Goal: Task Accomplishment & Management: Use online tool/utility

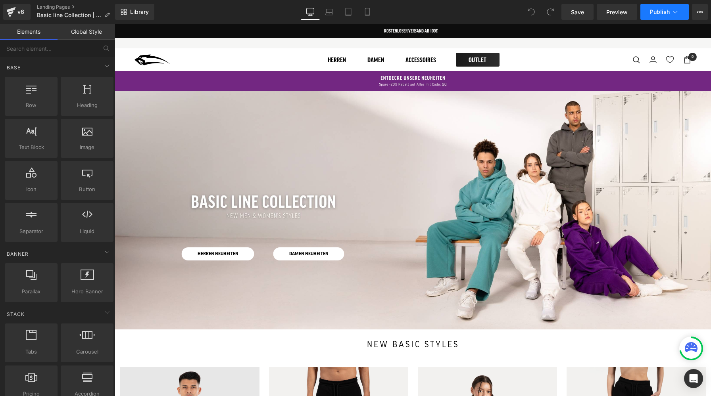
click at [661, 10] on span "Publish" at bounding box center [660, 12] width 20 height 6
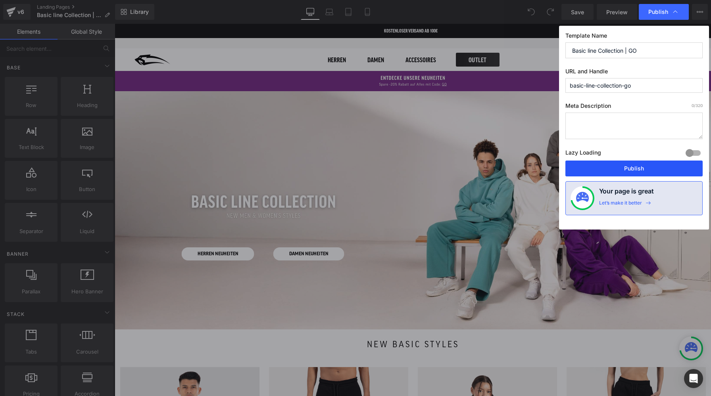
click at [622, 169] on button "Publish" at bounding box center [633, 169] width 137 height 16
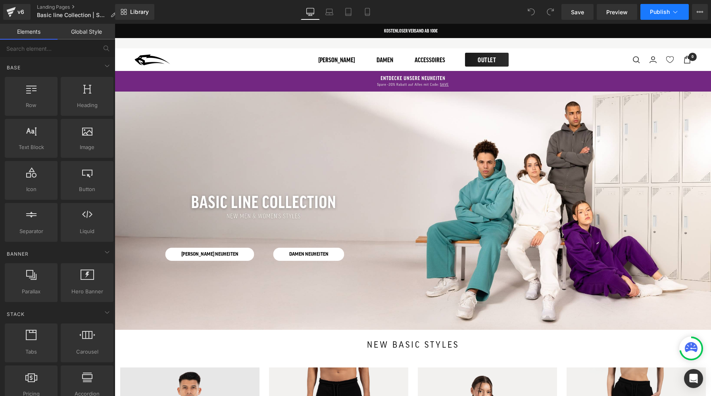
click at [658, 11] on span "Publish" at bounding box center [660, 12] width 20 height 6
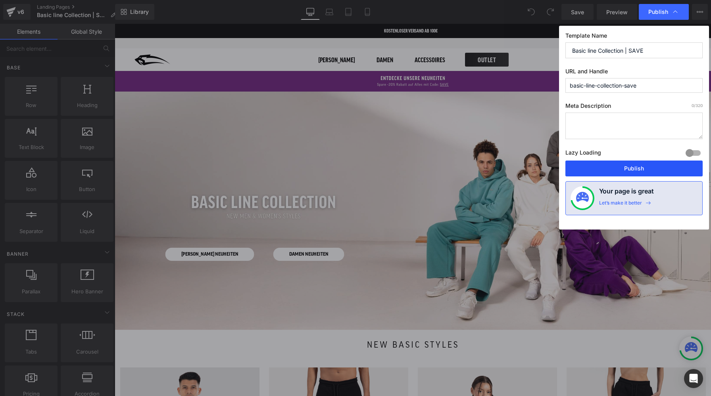
drag, startPoint x: 606, startPoint y: 161, endPoint x: 479, endPoint y: 73, distance: 154.5
click at [606, 161] on button "Publish" at bounding box center [633, 169] width 137 height 16
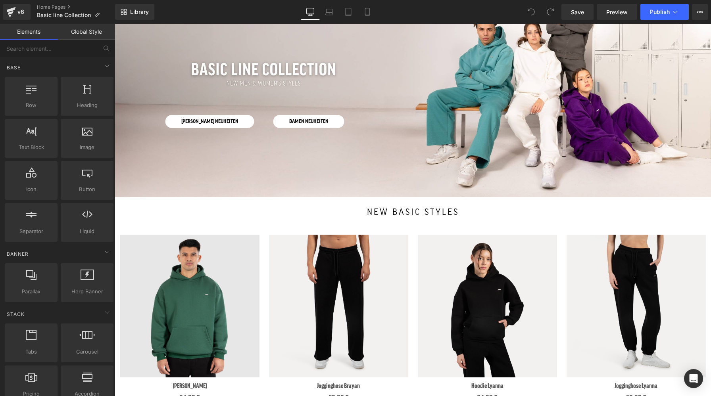
scroll to position [106, 0]
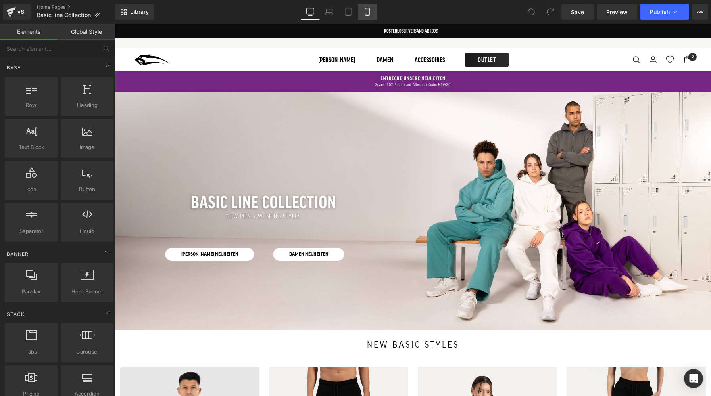
click at [365, 13] on icon at bounding box center [367, 12] width 4 height 8
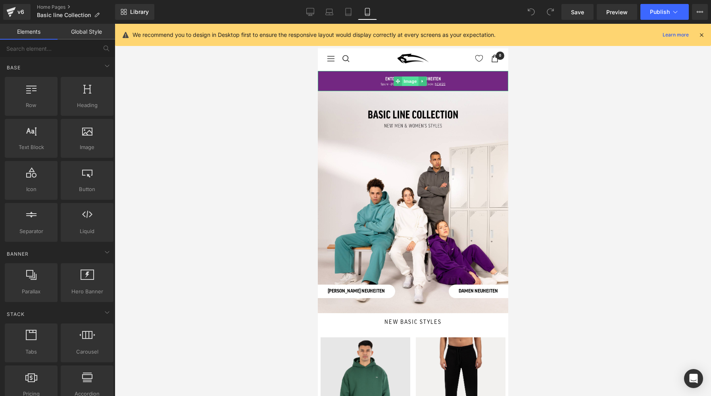
click at [413, 81] on span "Image" at bounding box center [409, 82] width 17 height 10
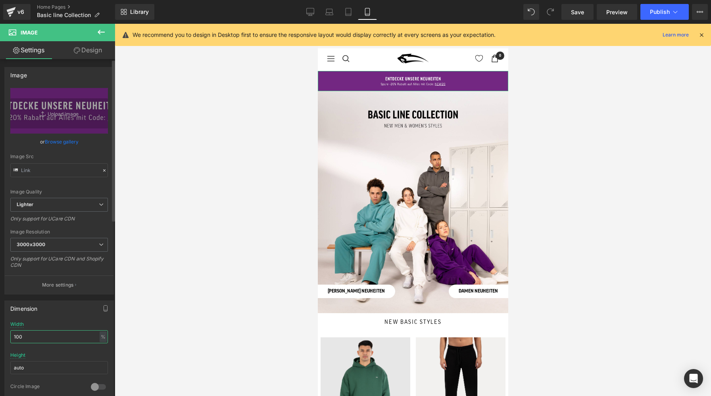
click at [64, 336] on input "100" at bounding box center [59, 336] width 98 height 13
type input "100"
click at [63, 366] on input "auto" at bounding box center [59, 367] width 98 height 13
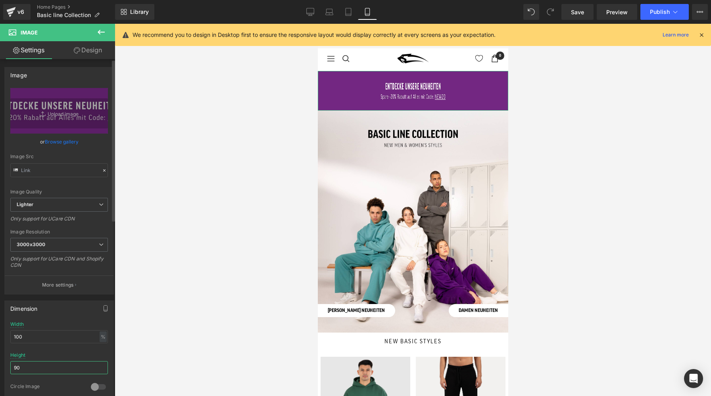
type input "100"
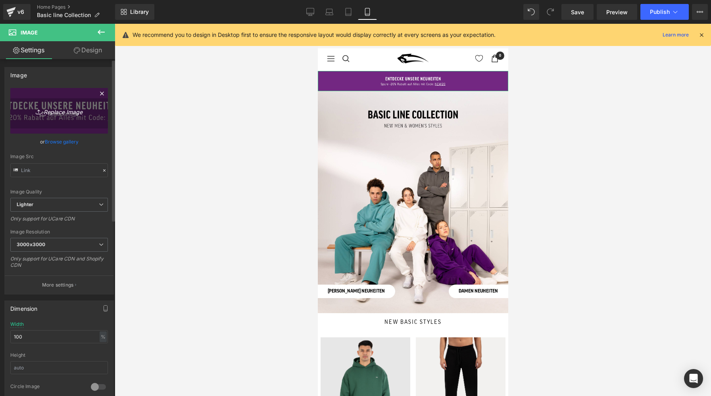
click at [75, 101] on link "Replace Image" at bounding box center [59, 111] width 98 height 46
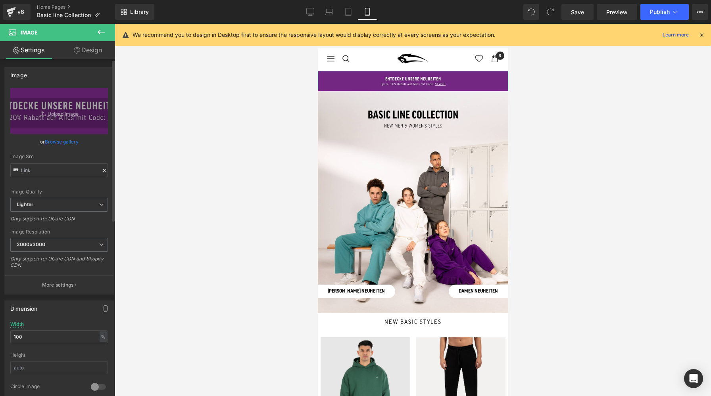
click at [51, 141] on link "Browse gallery" at bounding box center [62, 142] width 34 height 14
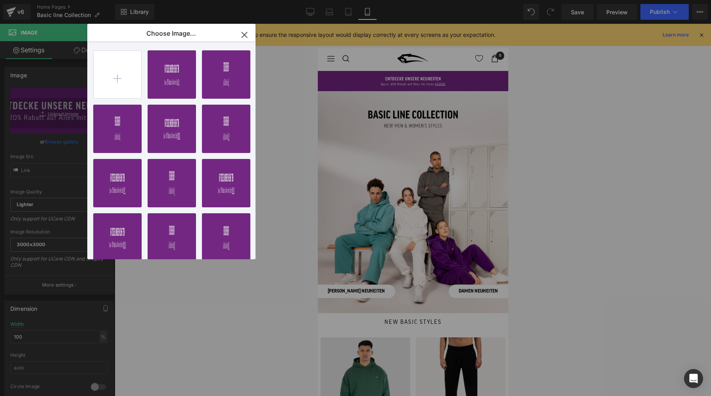
click at [242, 35] on icon "button" at bounding box center [244, 35] width 13 height 13
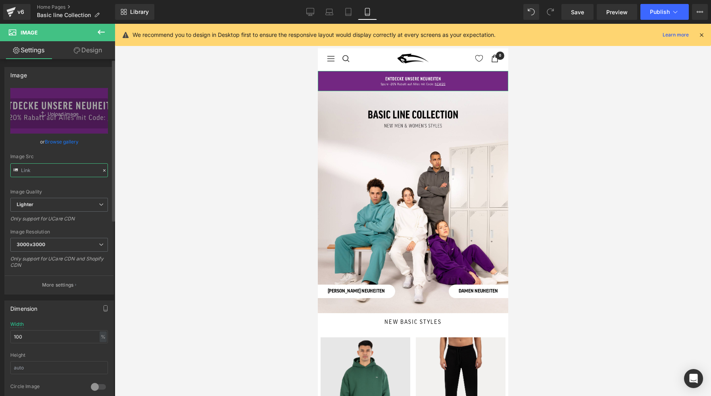
click at [58, 173] on input "text" at bounding box center [59, 170] width 98 height 14
click at [59, 171] on input "text" at bounding box center [59, 170] width 98 height 14
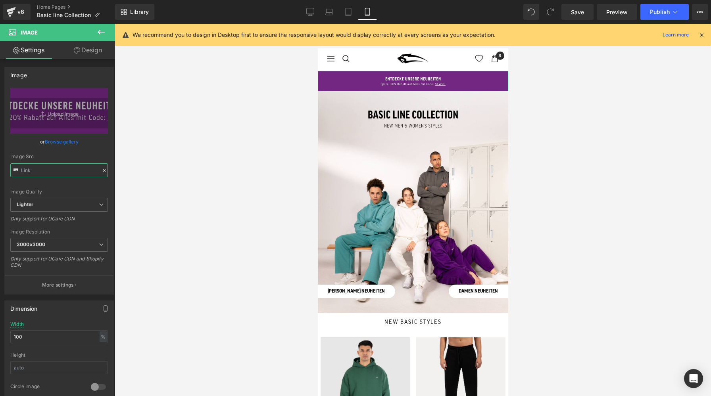
scroll to position [0, 210]
drag, startPoint x: 54, startPoint y: 171, endPoint x: 215, endPoint y: 171, distance: 160.6
click at [215, 171] on div "Image You are previewing how the will restyle your page. You can not edit Eleme…" at bounding box center [355, 205] width 711 height 410
click at [50, 173] on input "text" at bounding box center [59, 170] width 98 height 14
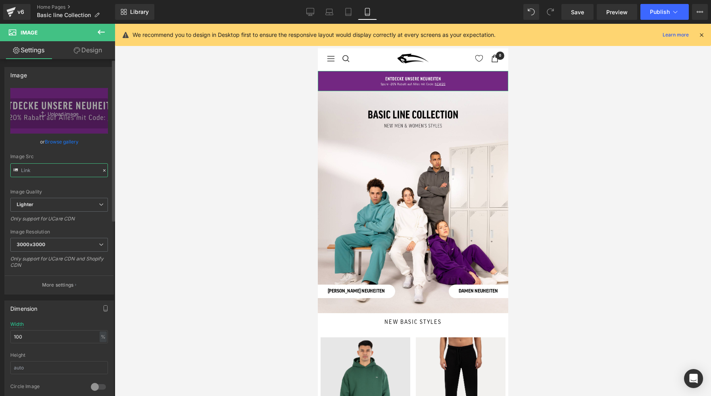
click at [50, 173] on input "text" at bounding box center [59, 170] width 98 height 14
type input "https://ucarecdn.com/dd16f58d-54a4-48d2-afa3-af0e92824ab4/-/format/auto/-/previ…"
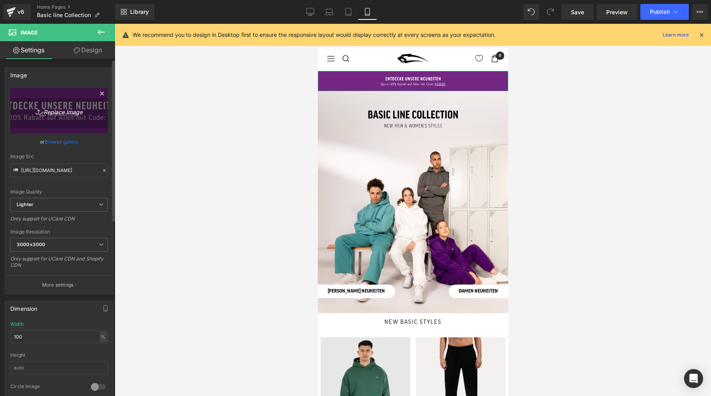
click at [65, 110] on icon "Replace Image" at bounding box center [58, 111] width 63 height 10
type input "C:\fakepath\1-a-.jpg"
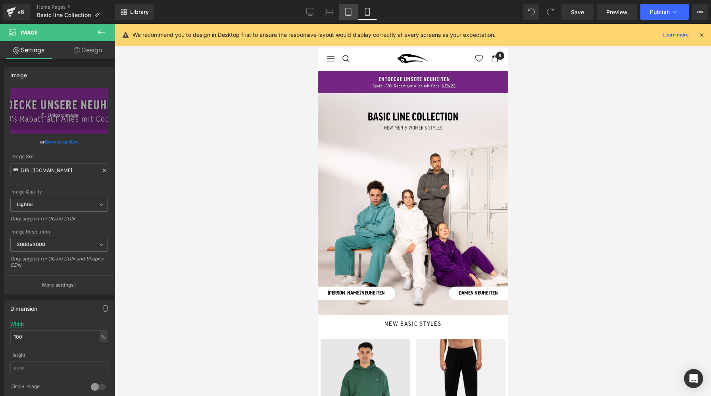
click at [352, 10] on icon at bounding box center [348, 12] width 8 height 8
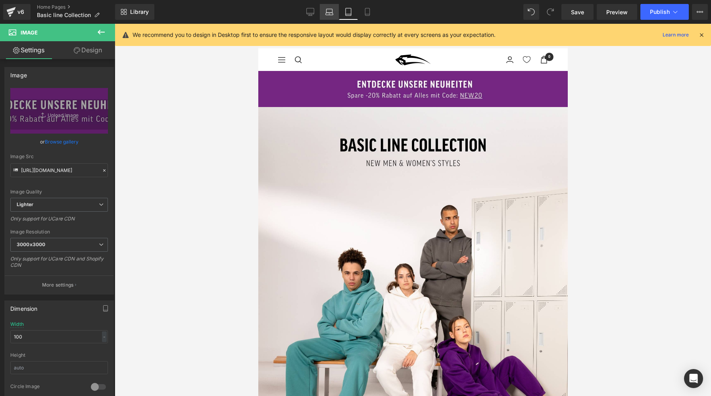
click at [329, 10] on icon at bounding box center [329, 12] width 8 height 8
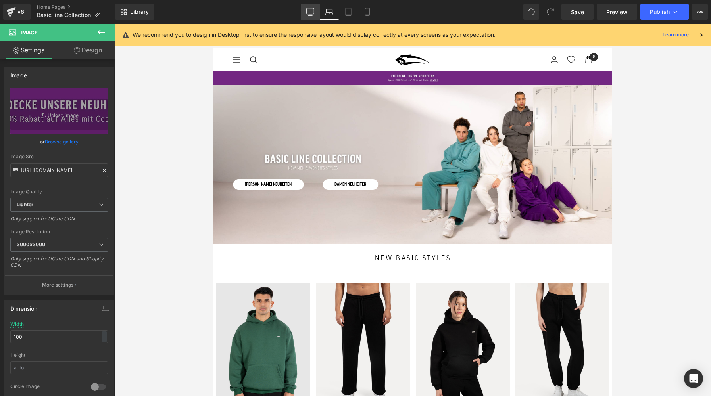
click at [313, 12] on icon at bounding box center [310, 12] width 8 height 8
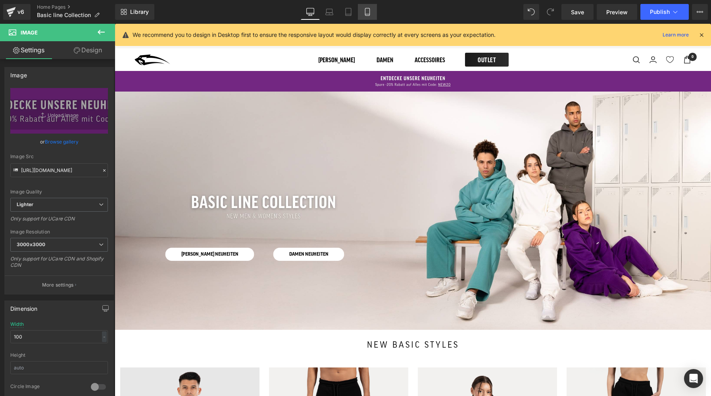
click at [368, 13] on icon at bounding box center [367, 12] width 8 height 8
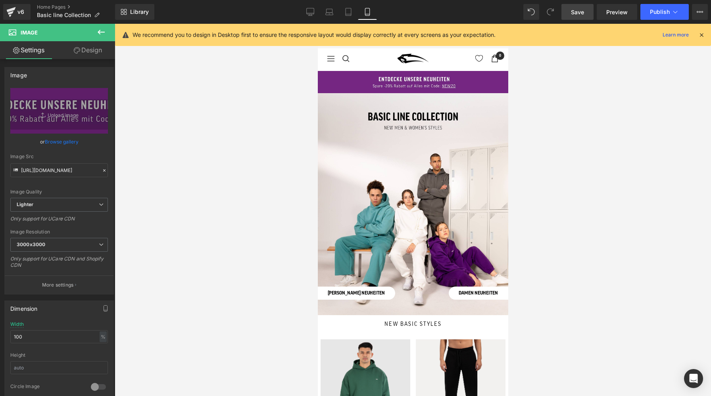
click at [573, 14] on span "Save" at bounding box center [577, 12] width 13 height 8
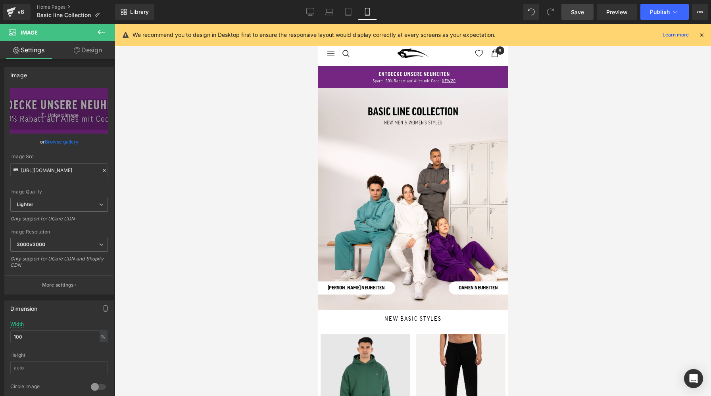
scroll to position [2, 0]
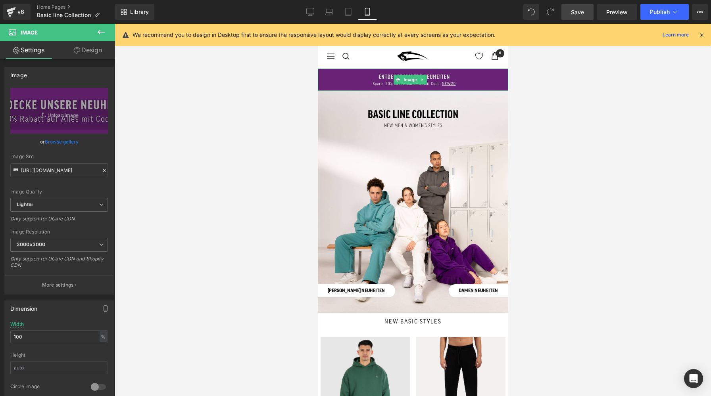
click at [430, 78] on img at bounding box center [412, 80] width 190 height 22
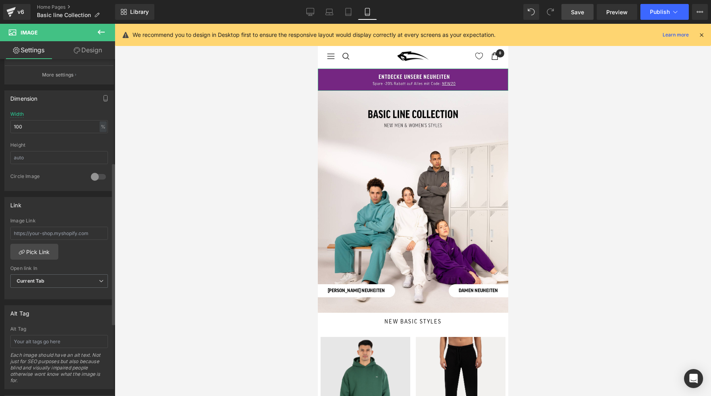
scroll to position [217, 0]
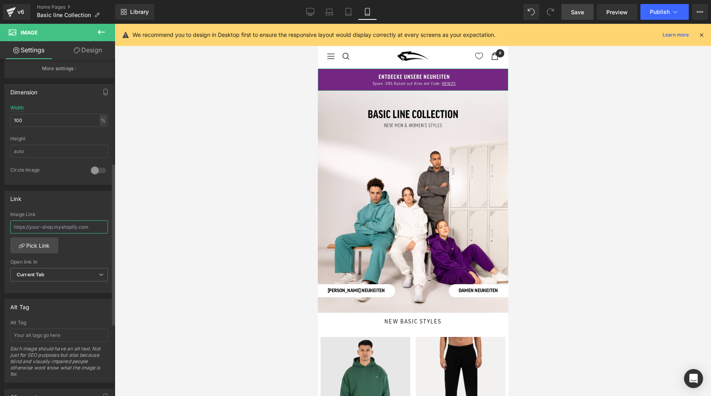
click at [41, 227] on input "text" at bounding box center [59, 227] width 98 height 13
type input "neuheut"
click at [36, 250] on link "Pick Link" at bounding box center [34, 246] width 48 height 16
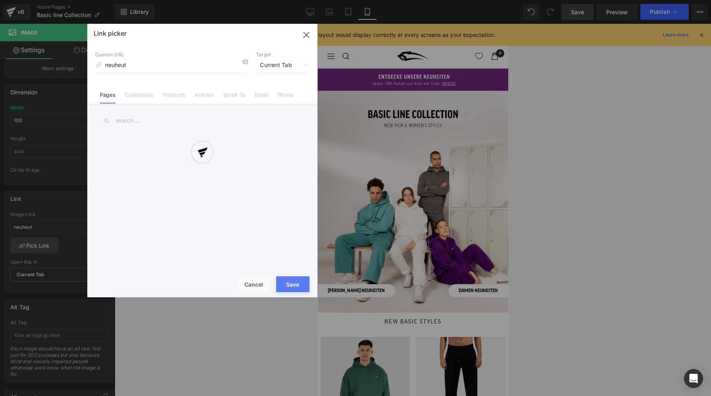
click at [149, 96] on div at bounding box center [202, 161] width 230 height 274
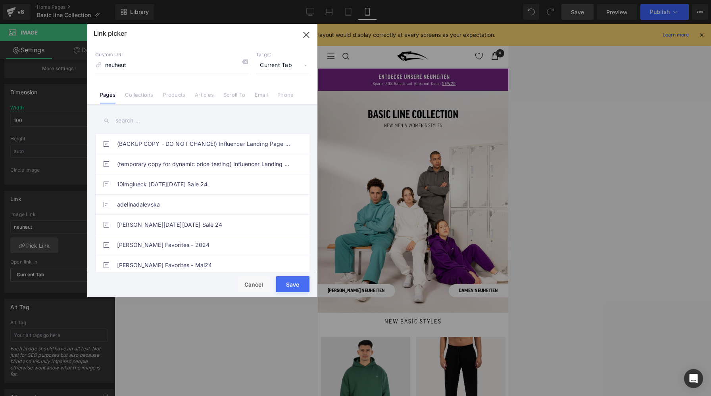
click at [149, 96] on link "Collections" at bounding box center [139, 98] width 28 height 12
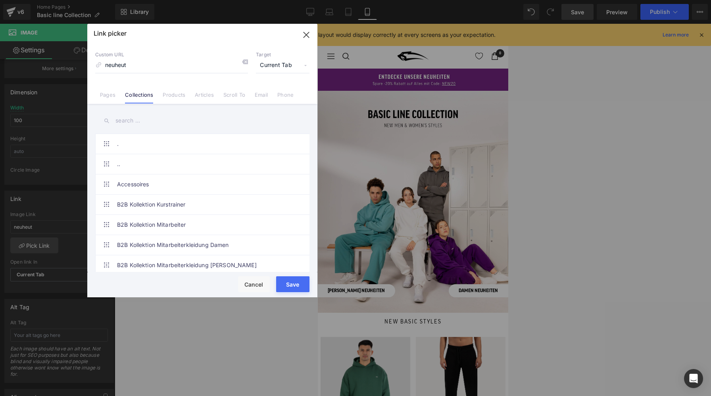
click at [140, 119] on input "text" at bounding box center [202, 121] width 214 height 18
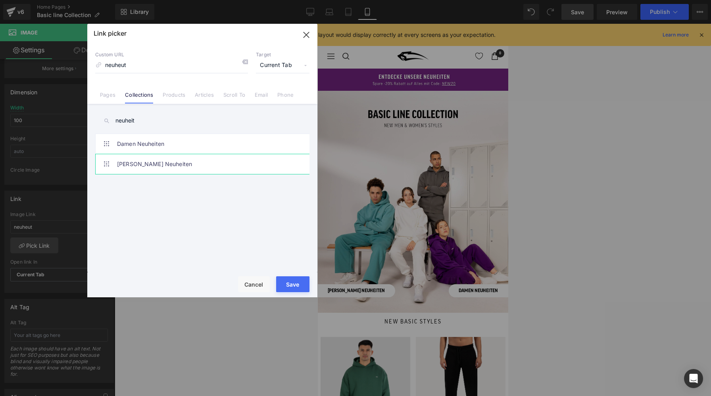
type input "neuheit"
click at [140, 163] on link "[PERSON_NAME] Neuheiten" at bounding box center [204, 164] width 175 height 20
click at [292, 295] on div "Save Cancel" at bounding box center [202, 284] width 230 height 25
click at [292, 286] on button "Save" at bounding box center [292, 284] width 33 height 16
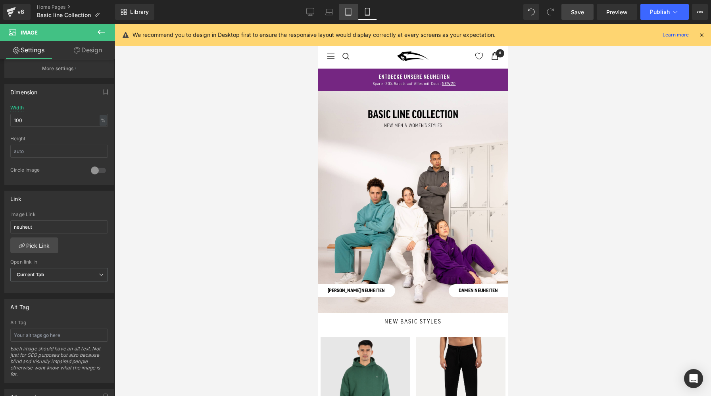
click at [353, 12] on link "Tablet" at bounding box center [348, 12] width 19 height 16
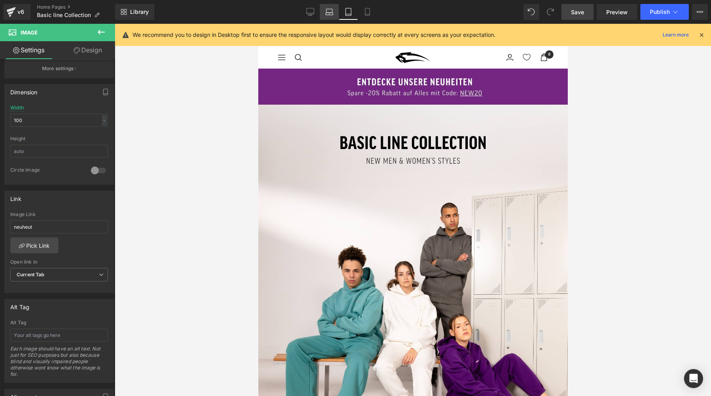
click at [334, 14] on link "Laptop" at bounding box center [329, 12] width 19 height 16
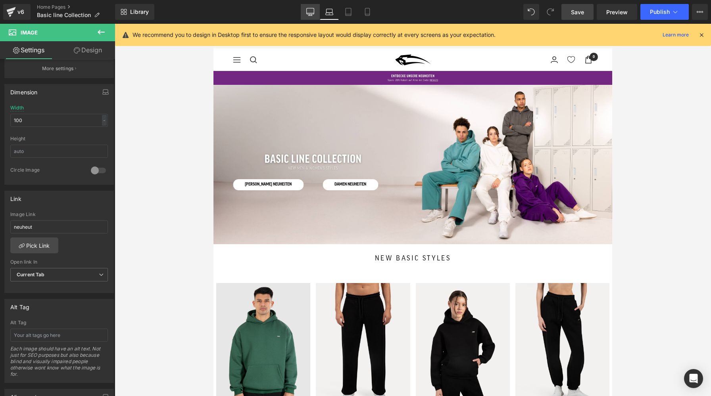
click at [307, 16] on link "Desktop" at bounding box center [310, 12] width 19 height 16
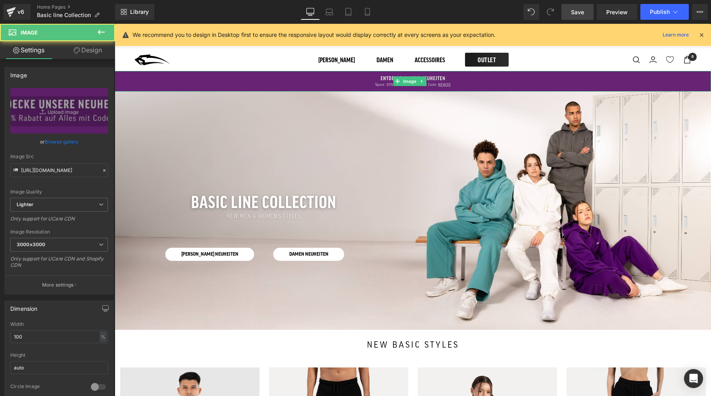
click at [307, 82] on img at bounding box center [413, 81] width 596 height 21
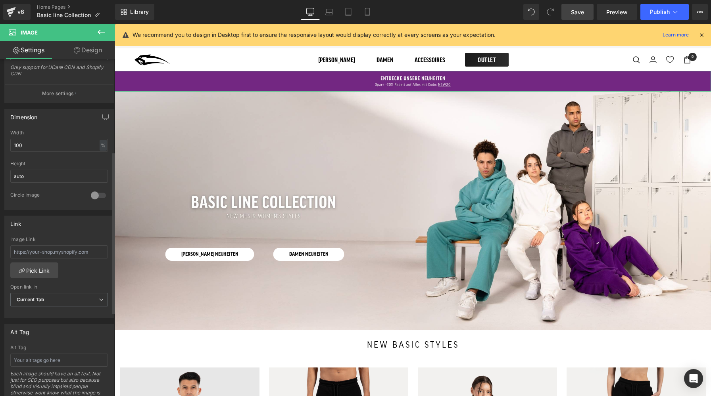
scroll to position [192, 0]
click at [43, 272] on link "Pick Link" at bounding box center [34, 270] width 48 height 16
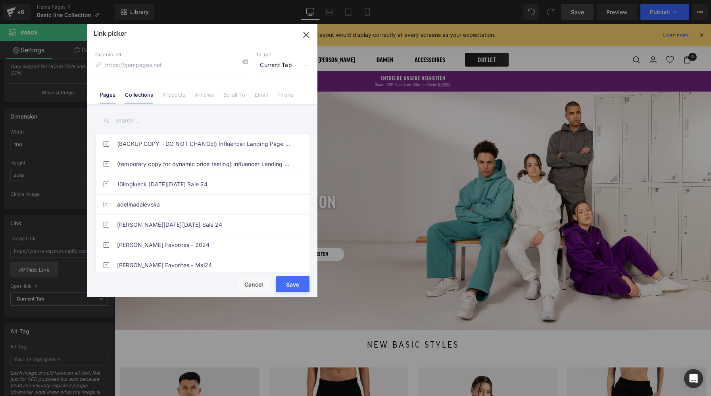
click at [151, 96] on link "Collections" at bounding box center [139, 98] width 28 height 12
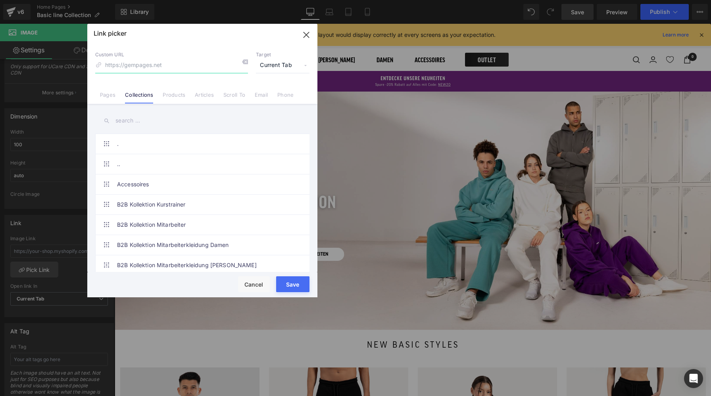
click at [157, 65] on input at bounding box center [171, 65] width 153 height 15
click at [120, 121] on input "text" at bounding box center [202, 121] width 214 height 18
click at [130, 121] on input "text" at bounding box center [202, 121] width 214 height 18
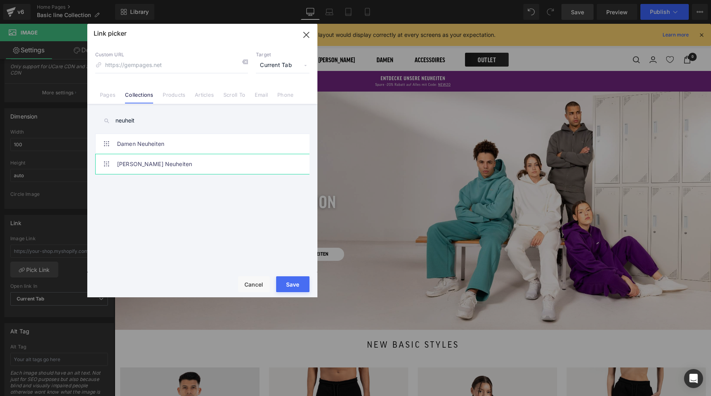
type input "neuheit"
click at [133, 165] on link "[PERSON_NAME] Neuheiten" at bounding box center [204, 164] width 175 height 20
click at [292, 284] on button "Save" at bounding box center [292, 284] width 33 height 16
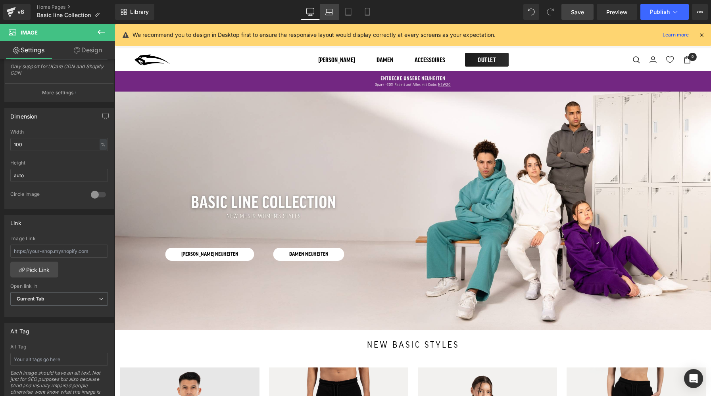
click at [330, 13] on icon at bounding box center [330, 14] width 8 height 2
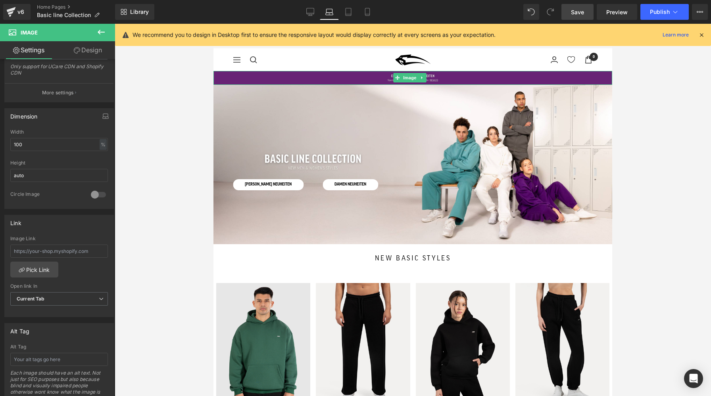
click at [340, 80] on img at bounding box center [412, 78] width 399 height 14
click at [350, 13] on icon at bounding box center [348, 12] width 8 height 8
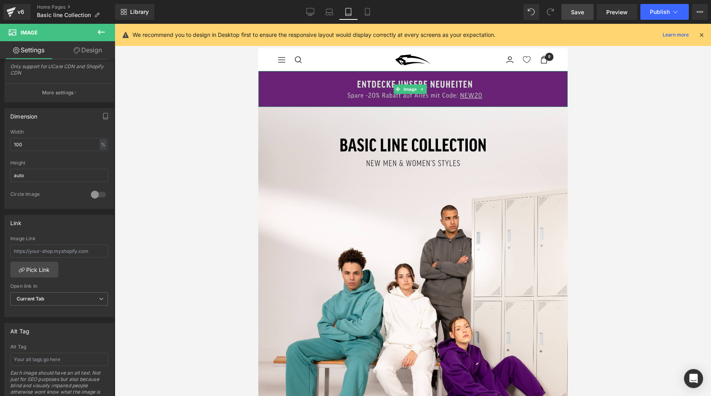
click at [350, 95] on img at bounding box center [412, 89] width 309 height 36
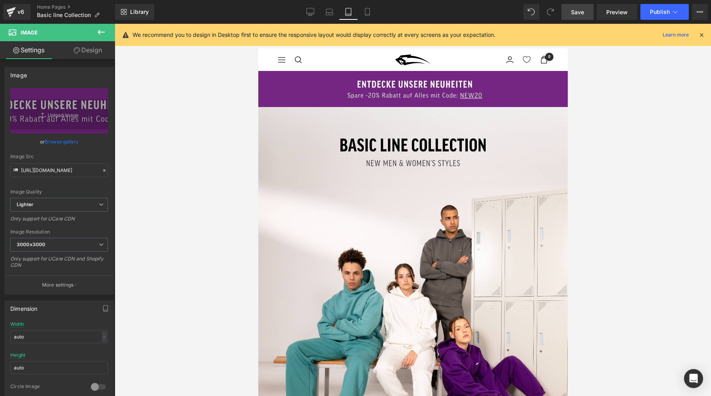
click at [585, 13] on link "Save" at bounding box center [577, 12] width 32 height 16
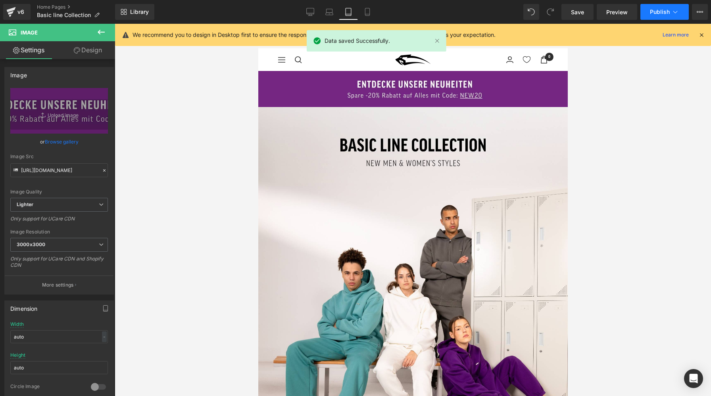
click at [655, 17] on button "Publish" at bounding box center [664, 12] width 48 height 16
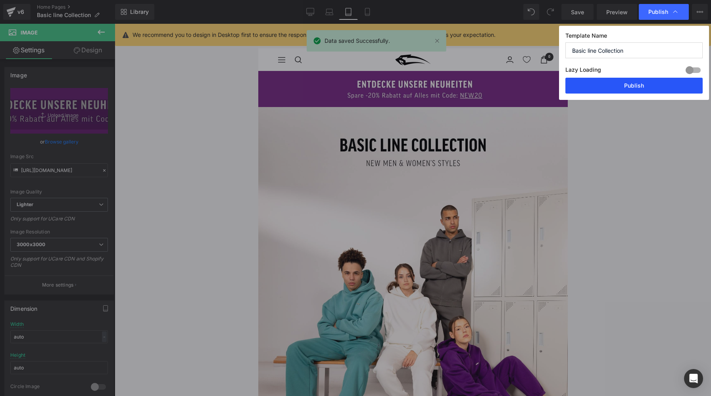
click at [619, 88] on button "Publish" at bounding box center [633, 86] width 137 height 16
